Goal: Use online tool/utility: Utilize a website feature to perform a specific function

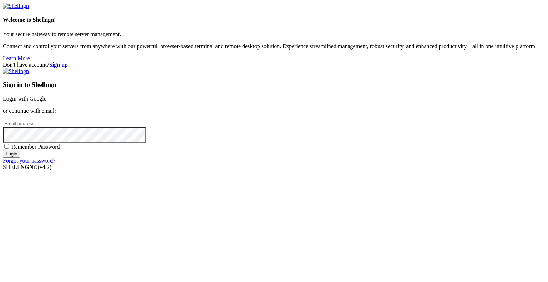
click at [66, 127] on input "email" at bounding box center [34, 123] width 63 height 7
click at [3, 126] on protonpass-control-ab6b at bounding box center [3, 123] width 0 height 6
type input "[EMAIL_ADDRESS][DOMAIN_NAME]"
click at [20, 158] on input "Login" at bounding box center [11, 153] width 17 height 7
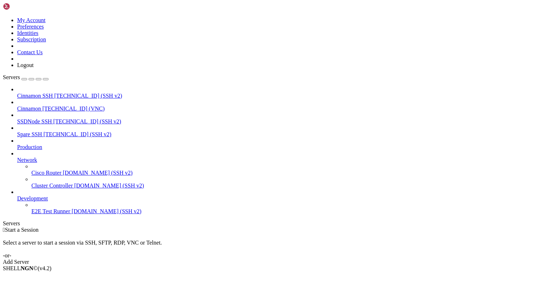
click at [57, 106] on span "[TECHNICAL_ID] (VNC)" at bounding box center [73, 109] width 62 height 6
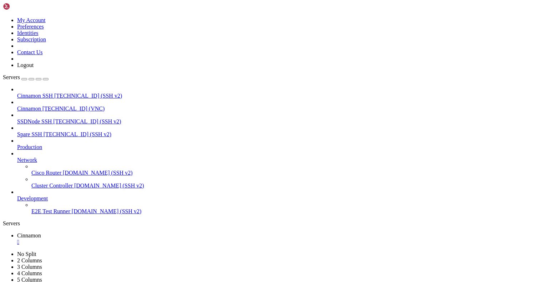
drag, startPoint x: 163, startPoint y: 23, endPoint x: 163, endPoint y: 61, distance: 38.2
